Goal: Information Seeking & Learning: Learn about a topic

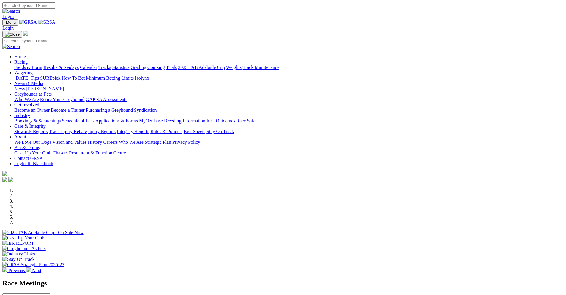
click at [28, 59] on link "Racing" at bounding box center [20, 61] width 13 height 5
click at [146, 65] on link "Grading" at bounding box center [138, 67] width 15 height 5
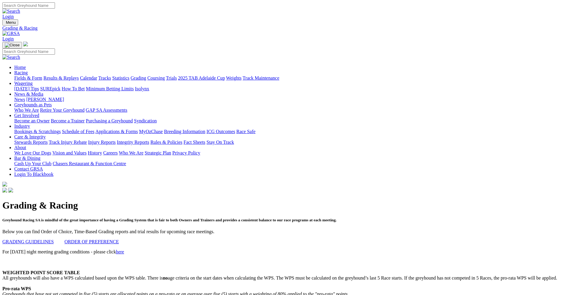
click at [14, 14] on link "Login" at bounding box center [7, 16] width 11 height 5
type input "jake.vassallo@grsa.com.au"
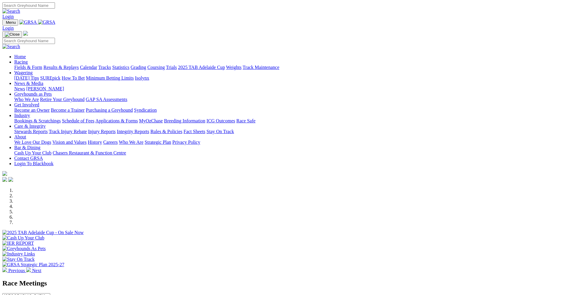
click at [43, 81] on link "News & Media" at bounding box center [28, 83] width 29 height 5
click at [25, 86] on link "News" at bounding box center [19, 88] width 11 height 5
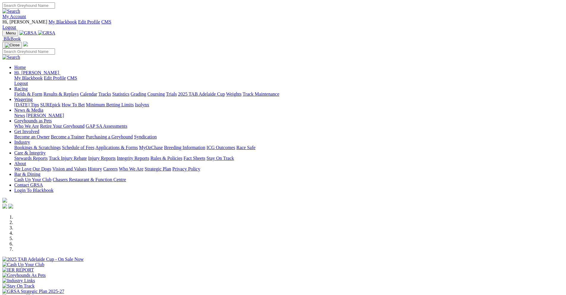
click at [26, 14] on link "My Account" at bounding box center [14, 16] width 24 height 5
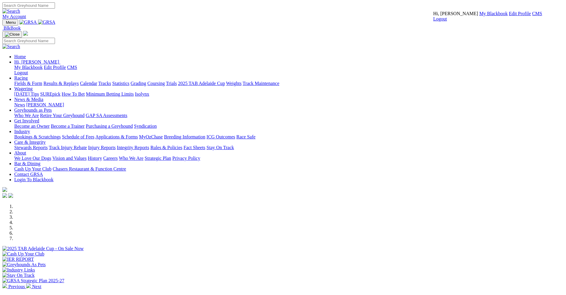
click at [532, 16] on link "CMS" at bounding box center [537, 13] width 10 height 5
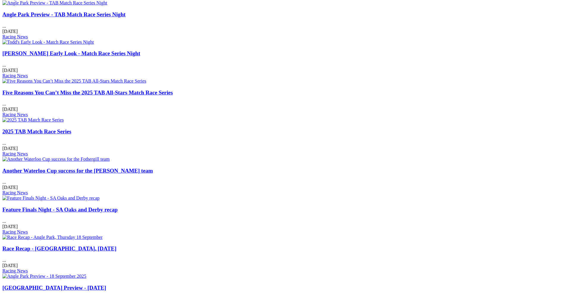
scroll to position [446, 0]
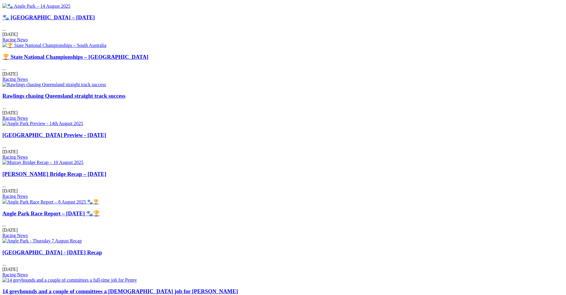
scroll to position [357, 0]
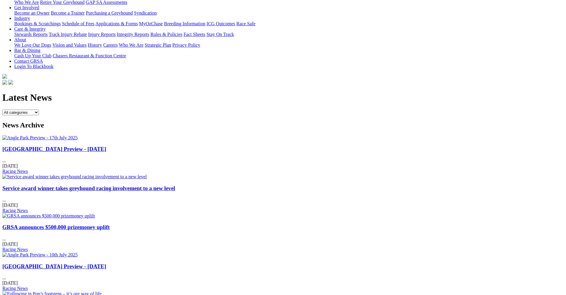
scroll to position [267, 0]
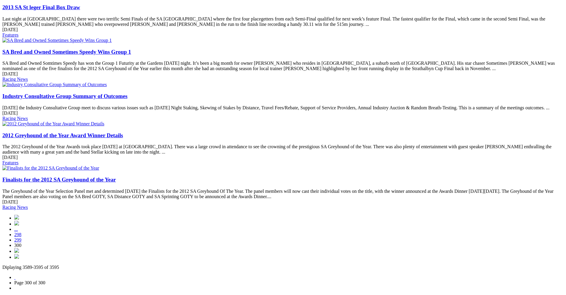
scroll to position [351, 0]
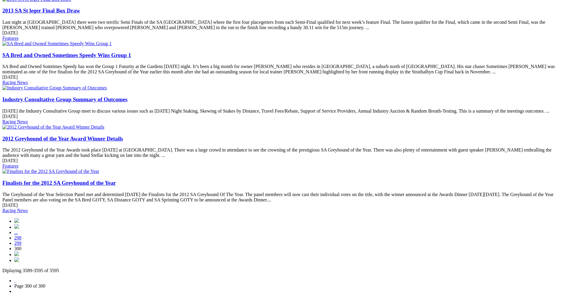
click at [19, 224] on img at bounding box center [16, 226] width 5 height 5
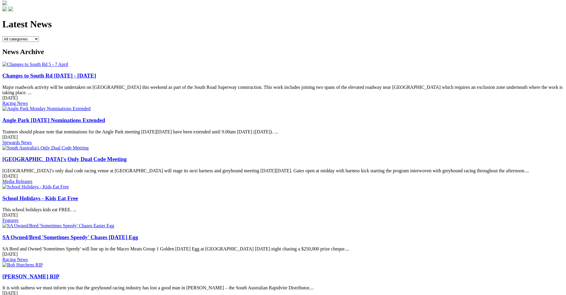
scroll to position [386, 0]
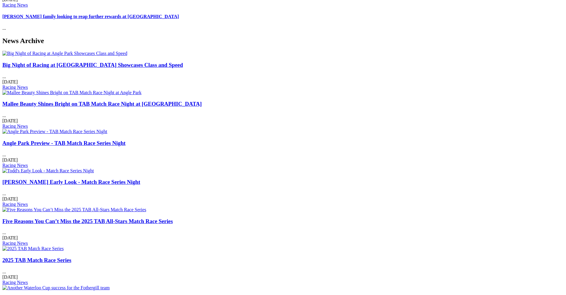
scroll to position [357, 0]
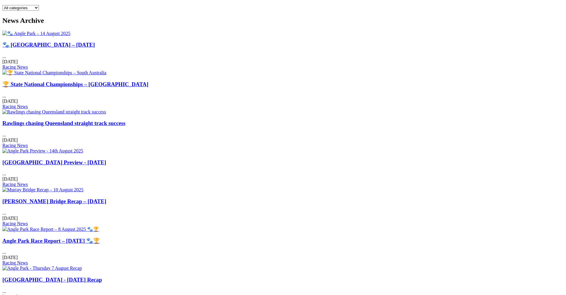
scroll to position [297, 0]
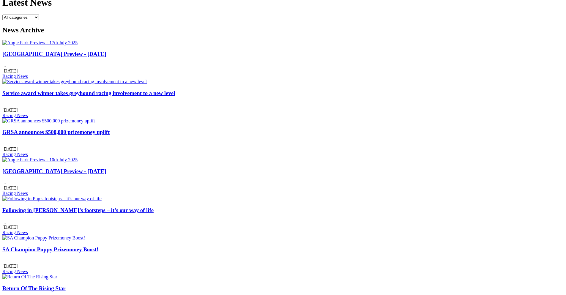
scroll to position [327, 0]
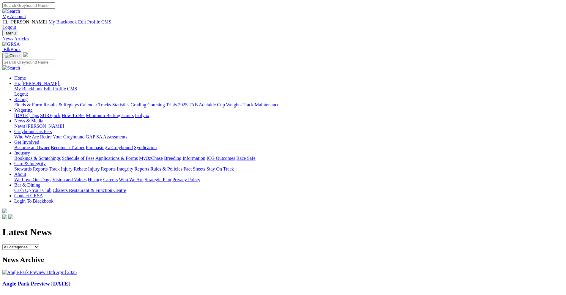
click at [77, 270] on img at bounding box center [39, 272] width 74 height 5
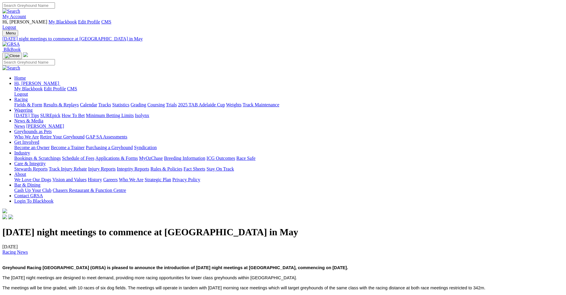
copy div "Tuesday night meetings"
click at [28, 97] on link "Racing" at bounding box center [20, 99] width 13 height 5
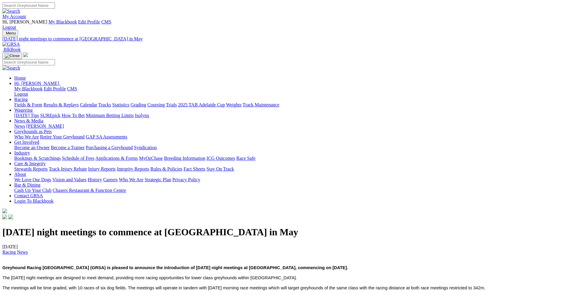
click at [146, 102] on link "Grading" at bounding box center [138, 104] width 15 height 5
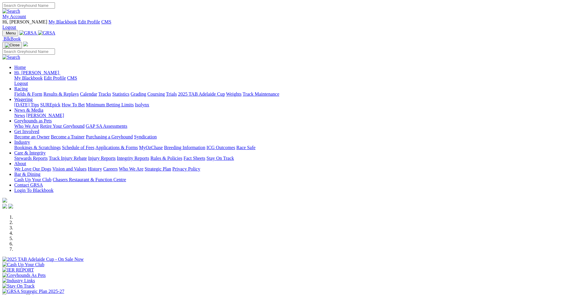
click at [146, 92] on link "Grading" at bounding box center [138, 94] width 15 height 5
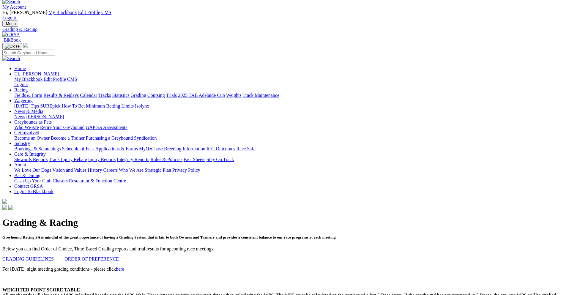
scroll to position [149, 0]
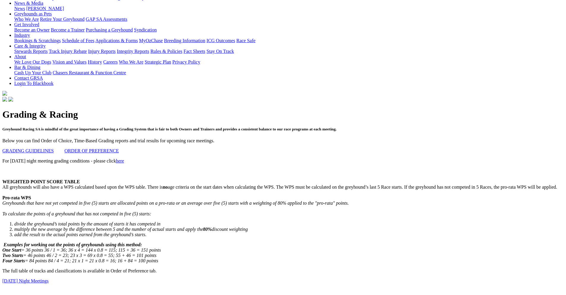
scroll to position [119, 0]
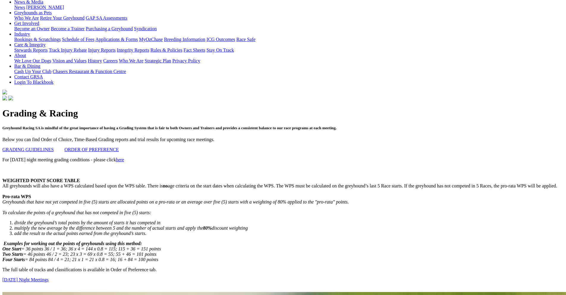
click at [49, 277] on link "[DATE] Night Meetings​​​​" at bounding box center [25, 279] width 46 height 5
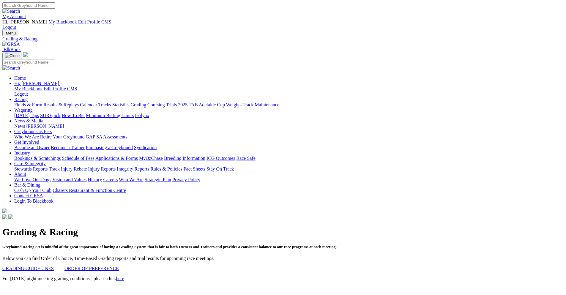
click at [216, 266] on p "GRADING GUIDELINES ORDER OF PREFERENCE" at bounding box center [282, 268] width 561 height 5
click at [124, 276] on link "here" at bounding box center [120, 278] width 8 height 5
